Goal: Task Accomplishment & Management: Manage account settings

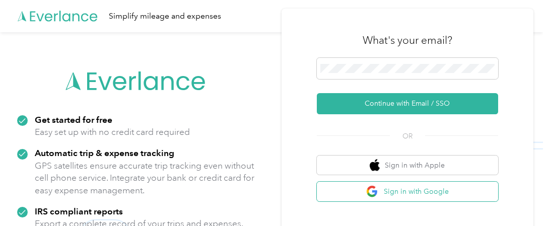
click at [383, 184] on button "Sign in with Google" at bounding box center [407, 192] width 181 height 20
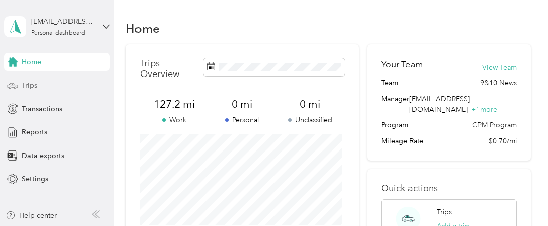
click at [78, 87] on div "Trips" at bounding box center [57, 85] width 106 height 18
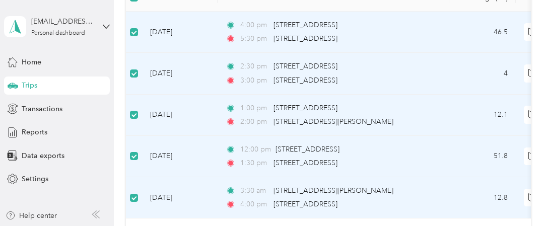
scroll to position [129, 0]
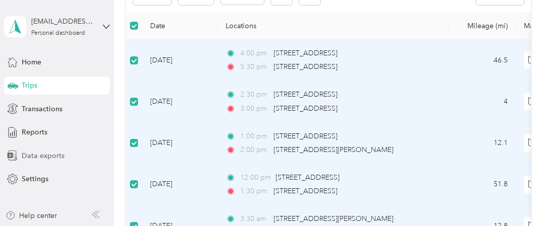
click at [51, 154] on span "Data exports" at bounding box center [43, 155] width 43 height 11
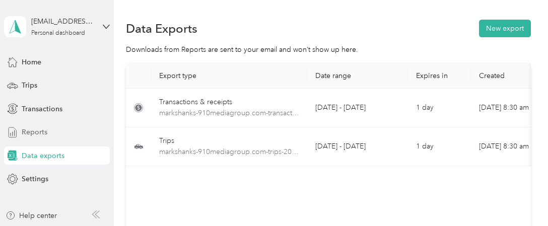
click at [37, 128] on span "Reports" at bounding box center [35, 132] width 26 height 11
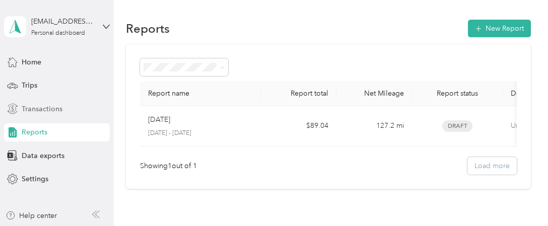
click at [33, 111] on span "Transactions" at bounding box center [42, 109] width 41 height 11
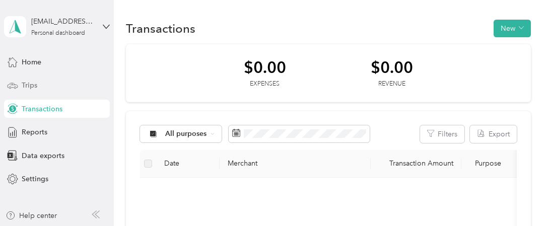
click at [43, 85] on div "Trips" at bounding box center [57, 85] width 106 height 18
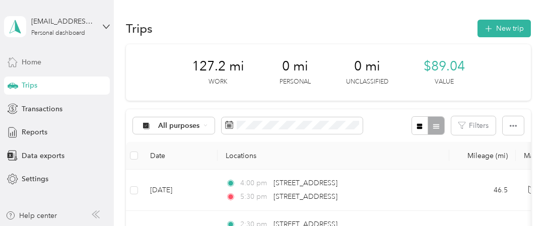
click at [39, 64] on span "Home" at bounding box center [32, 62] width 20 height 11
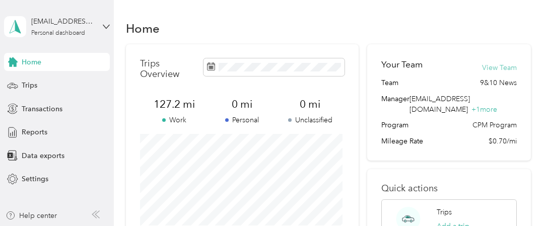
click at [492, 68] on button "View Team" at bounding box center [499, 67] width 35 height 11
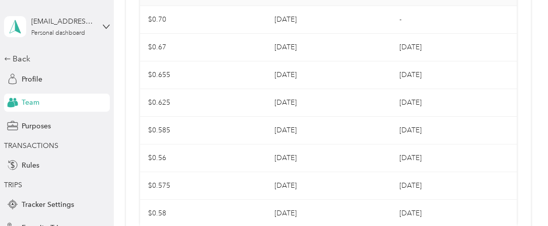
scroll to position [176, 0]
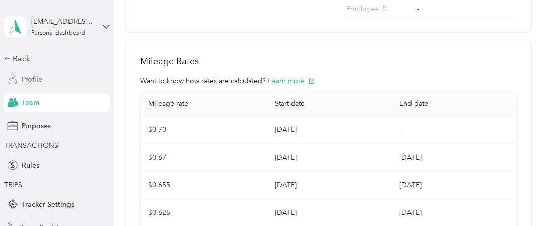
click at [30, 78] on span "Profile" at bounding box center [32, 79] width 21 height 11
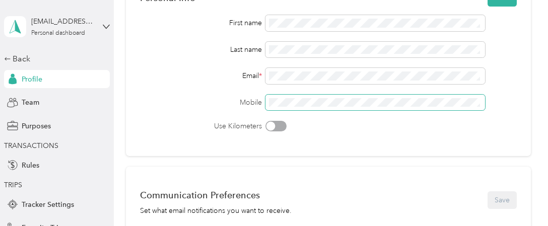
scroll to position [38, 0]
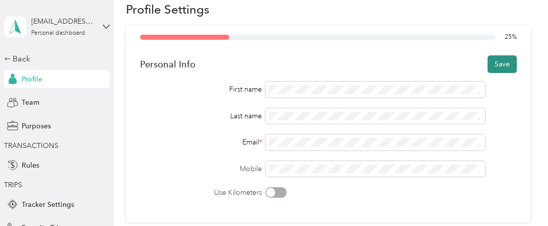
click at [499, 61] on button "Save" at bounding box center [501, 64] width 29 height 18
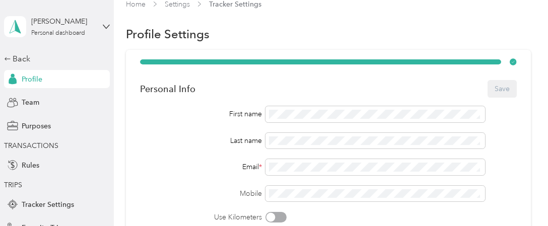
scroll to position [0, 0]
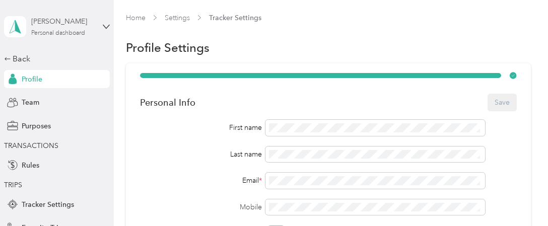
click at [50, 31] on div "Personal dashboard" at bounding box center [58, 33] width 54 height 6
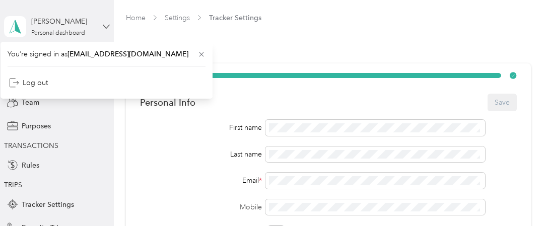
click at [103, 27] on icon at bounding box center [106, 27] width 6 height 4
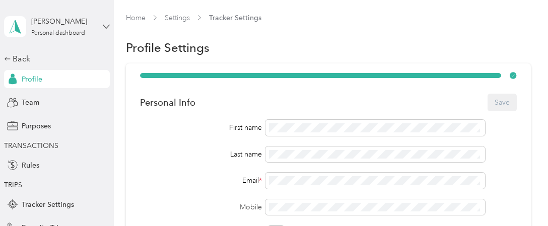
click at [103, 28] on icon at bounding box center [106, 27] width 6 height 4
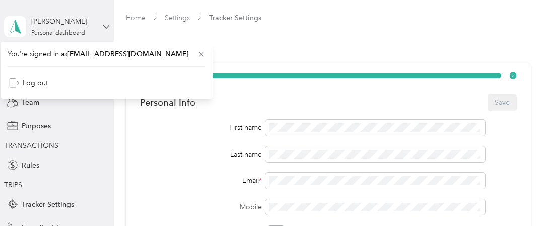
click at [103, 28] on icon at bounding box center [106, 27] width 6 height 4
